Goal: Task Accomplishment & Management: Use online tool/utility

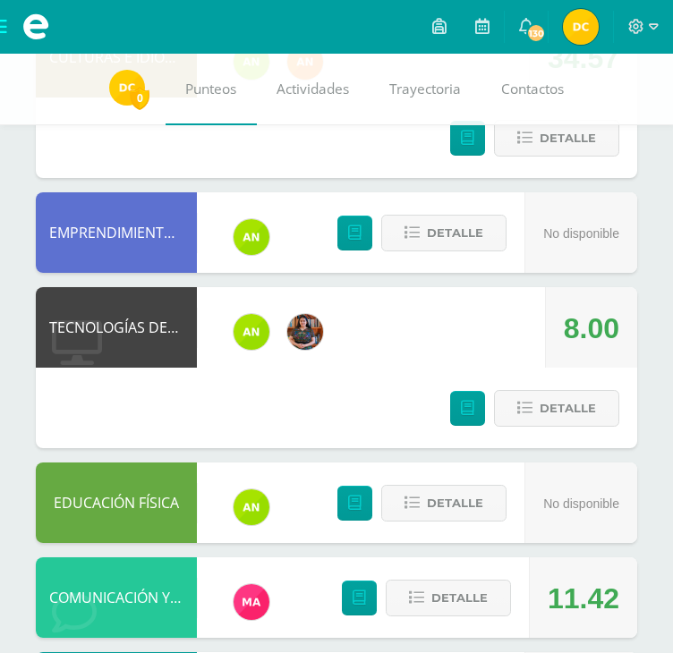
scroll to position [367, 0]
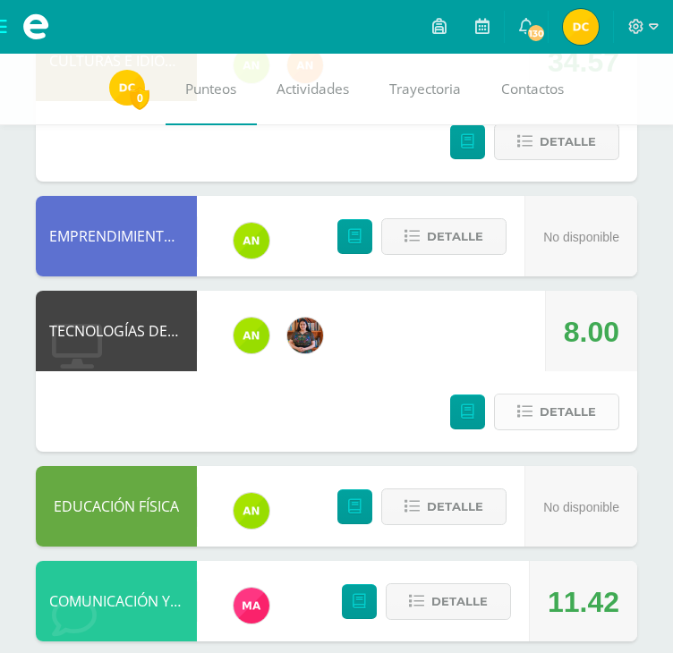
click at [585, 413] on span "Detalle" at bounding box center [568, 412] width 56 height 33
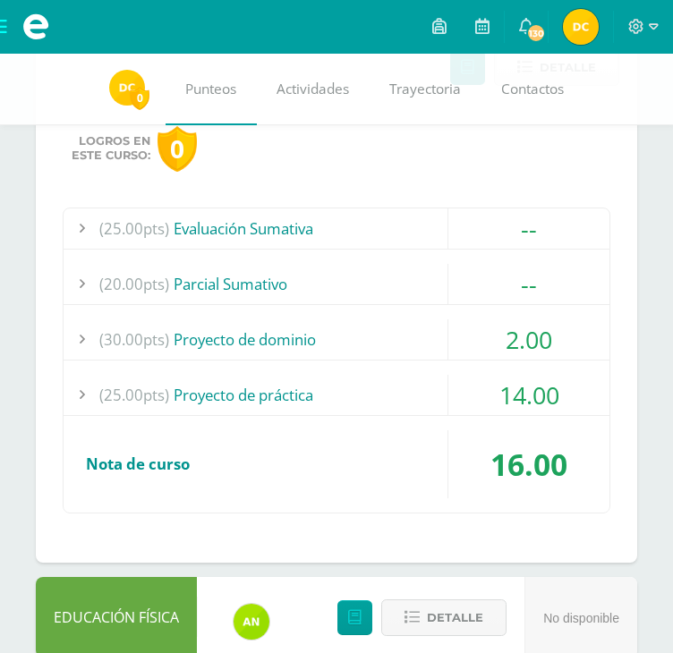
scroll to position [709, 0]
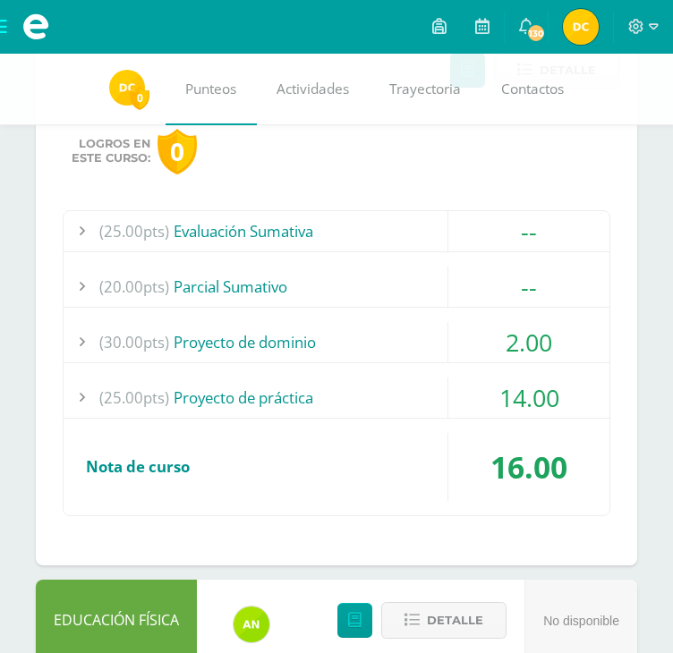
click at [520, 355] on div "2.00" at bounding box center [528, 342] width 161 height 40
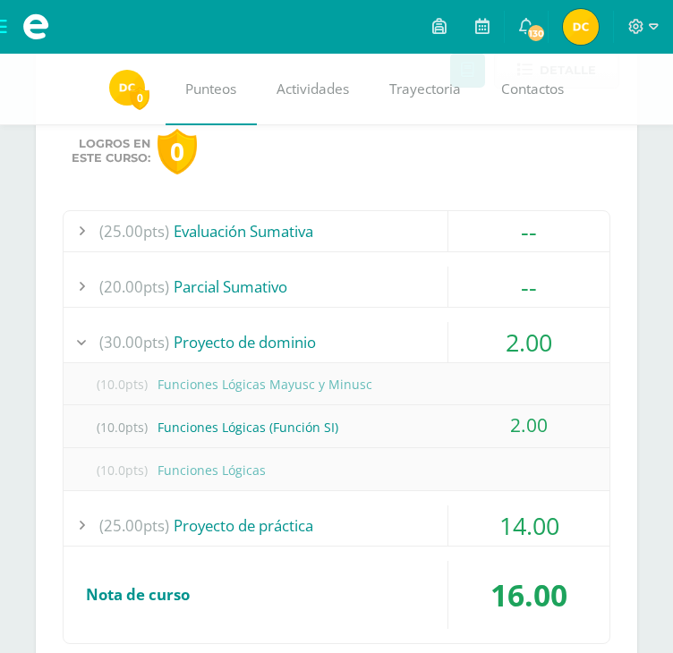
click at [508, 556] on div "(25.00pts) Evaluación Sumativa -- (25.0pts) Examen Final" at bounding box center [337, 427] width 548 height 434
click at [551, 497] on div "(25.00pts) Evaluación Sumativa -- (25.0pts) Examen Final" at bounding box center [337, 427] width 548 height 434
click at [540, 502] on div "(25.00pts) Evaluación Sumativa -- (25.0pts) Examen Final" at bounding box center [337, 427] width 548 height 434
click at [515, 533] on div "14.00" at bounding box center [528, 526] width 161 height 40
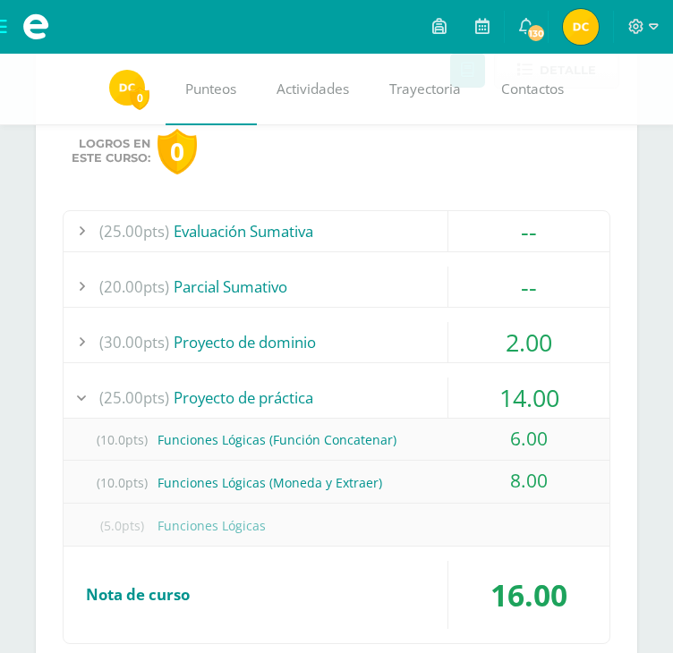
scroll to position [0, 0]
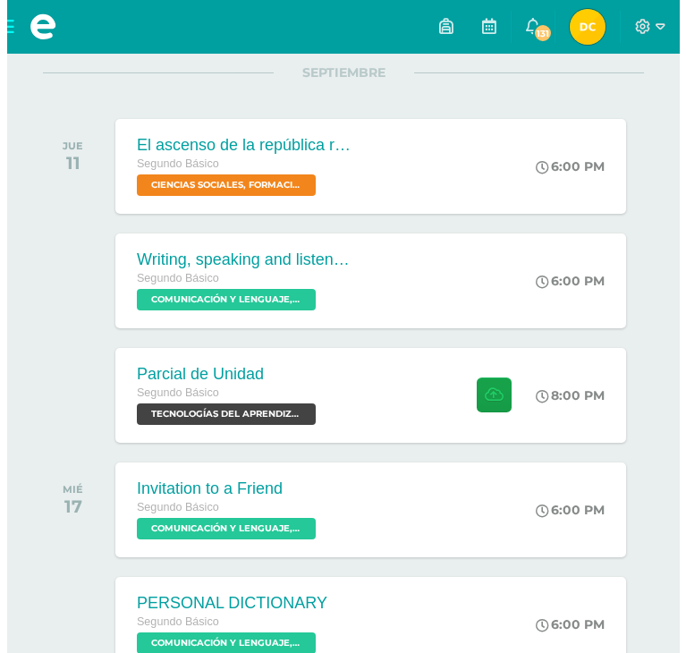
scroll to position [258, 0]
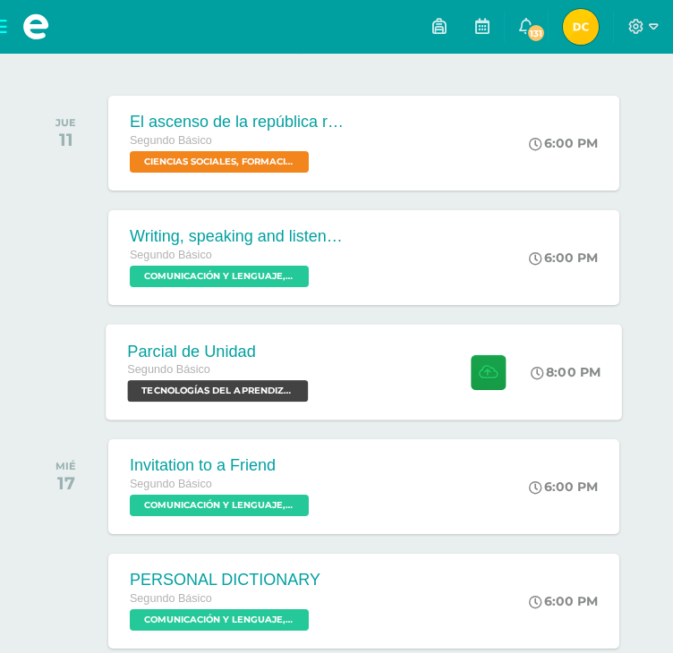
click at [263, 391] on span "TECNOLOGÍAS DEL APRENDIZAJE Y LA COMUNICACIÓN 'Sección A'" at bounding box center [217, 390] width 181 height 21
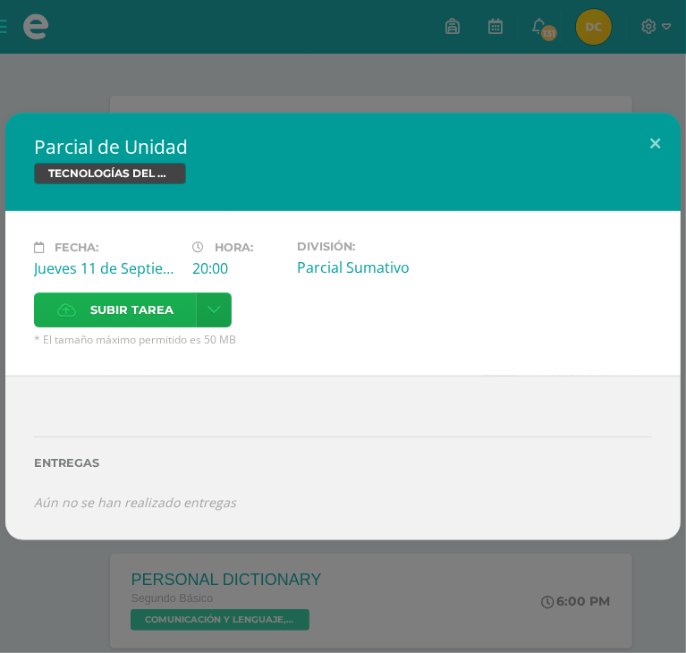
click at [174, 293] on span "Subir tarea" at bounding box center [131, 309] width 83 height 33
click at [0, 0] on input "Subir tarea" at bounding box center [0, 0] width 0 height 0
